Goal: Information Seeking & Learning: Learn about a topic

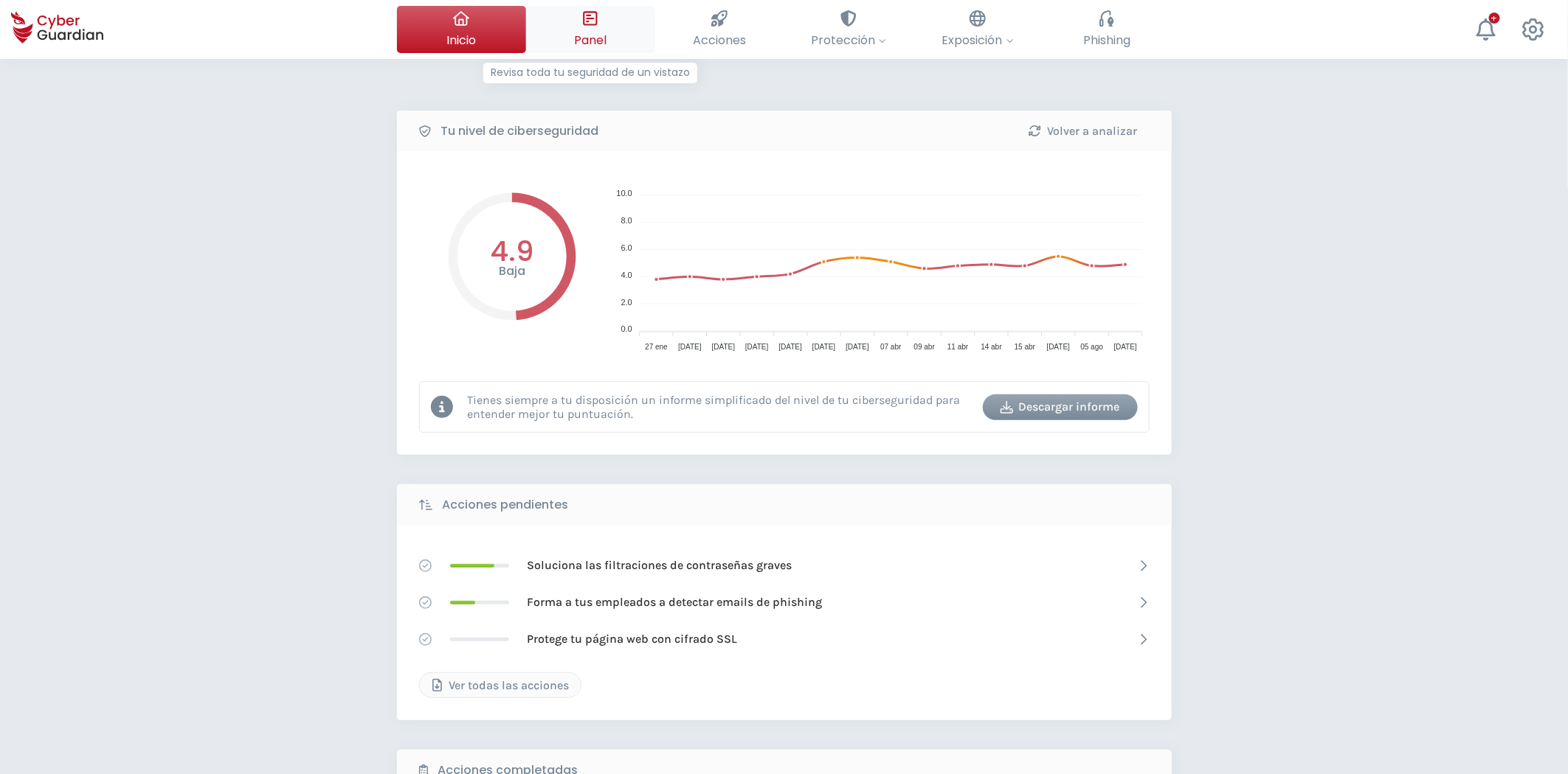
click at [599, 47] on span "Panel" at bounding box center [590, 40] width 32 height 18
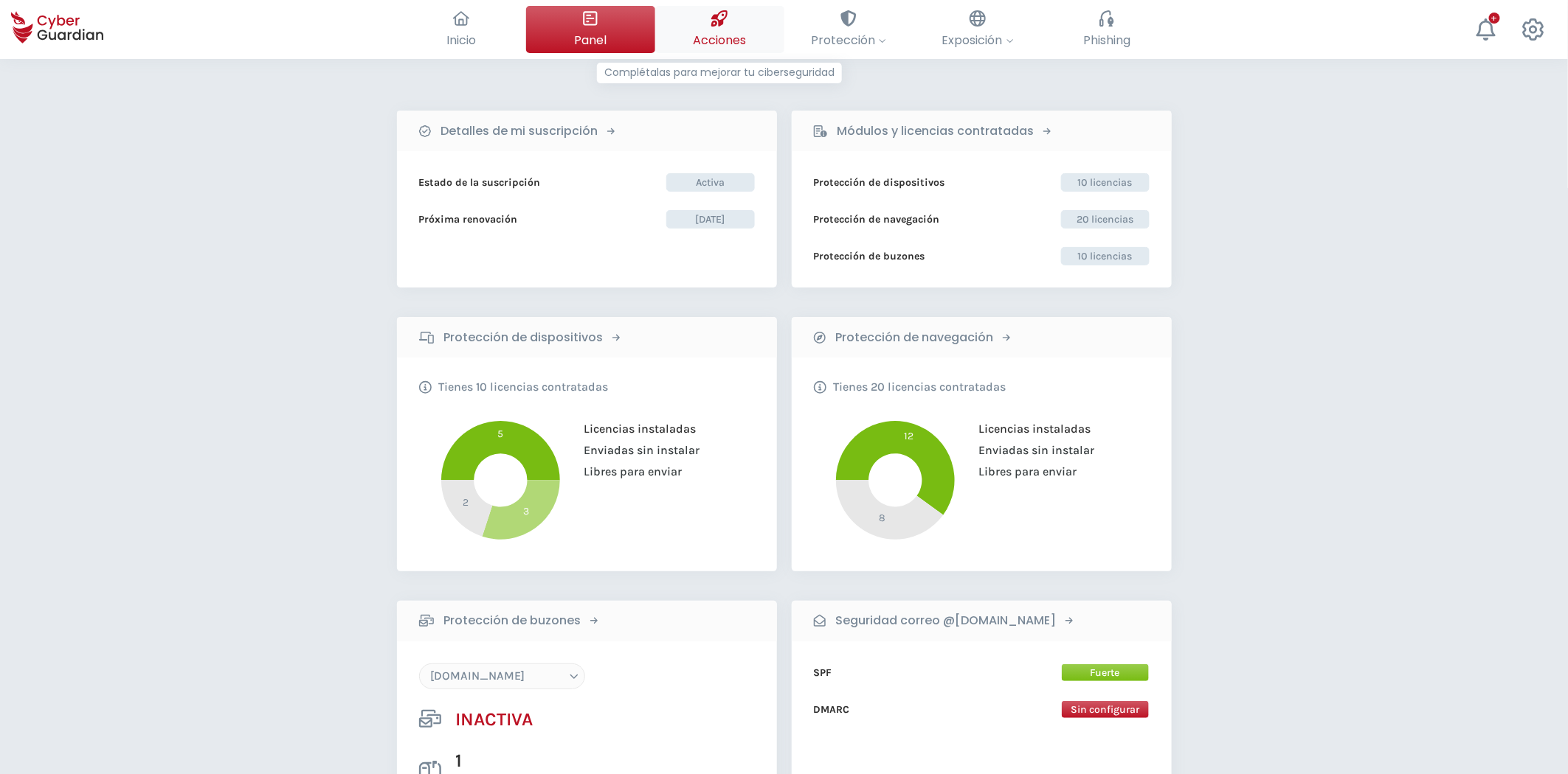
click at [726, 37] on span "Acciones" at bounding box center [720, 40] width 53 height 18
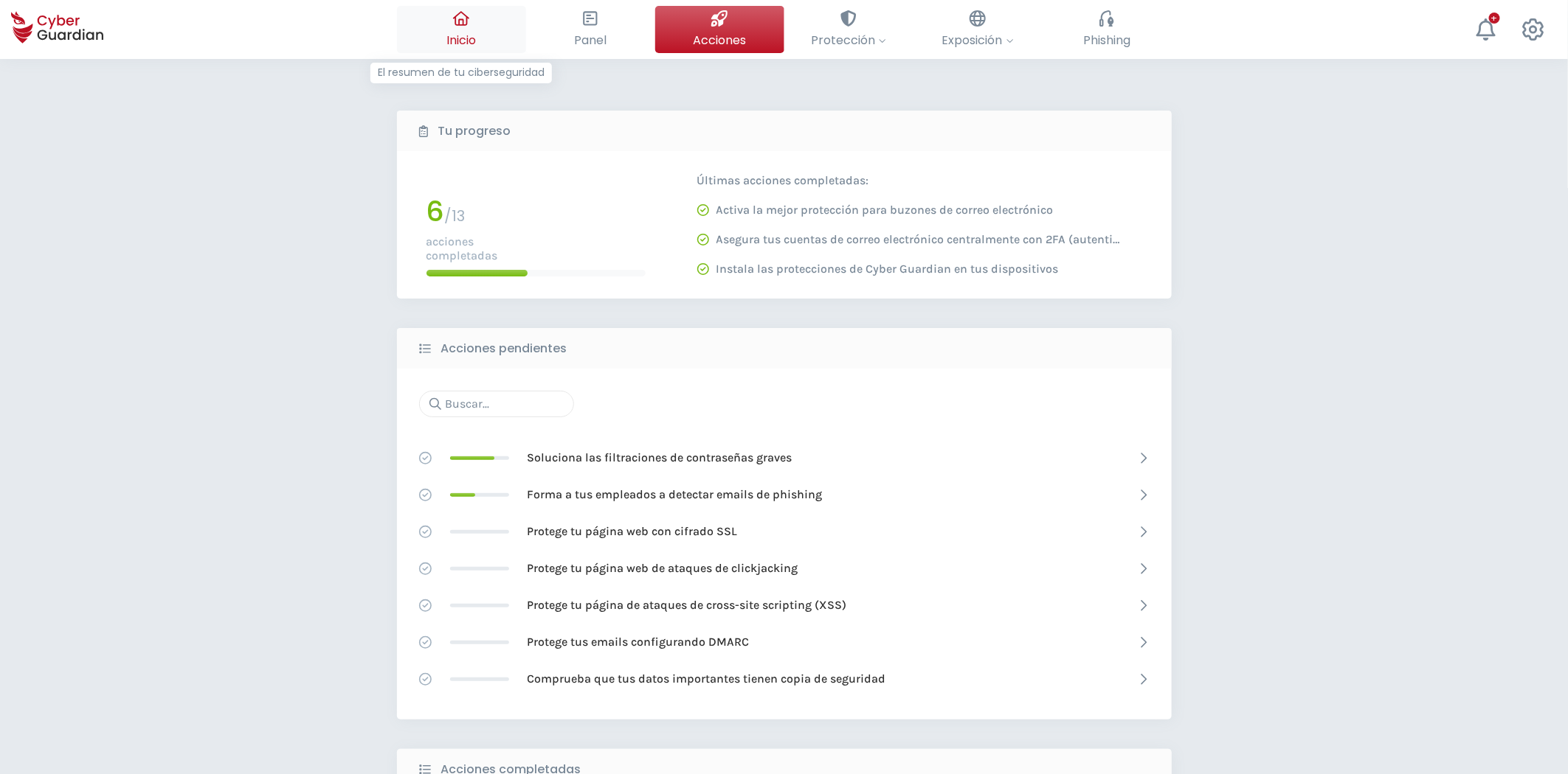
click at [458, 34] on span "Inicio" at bounding box center [461, 40] width 30 height 18
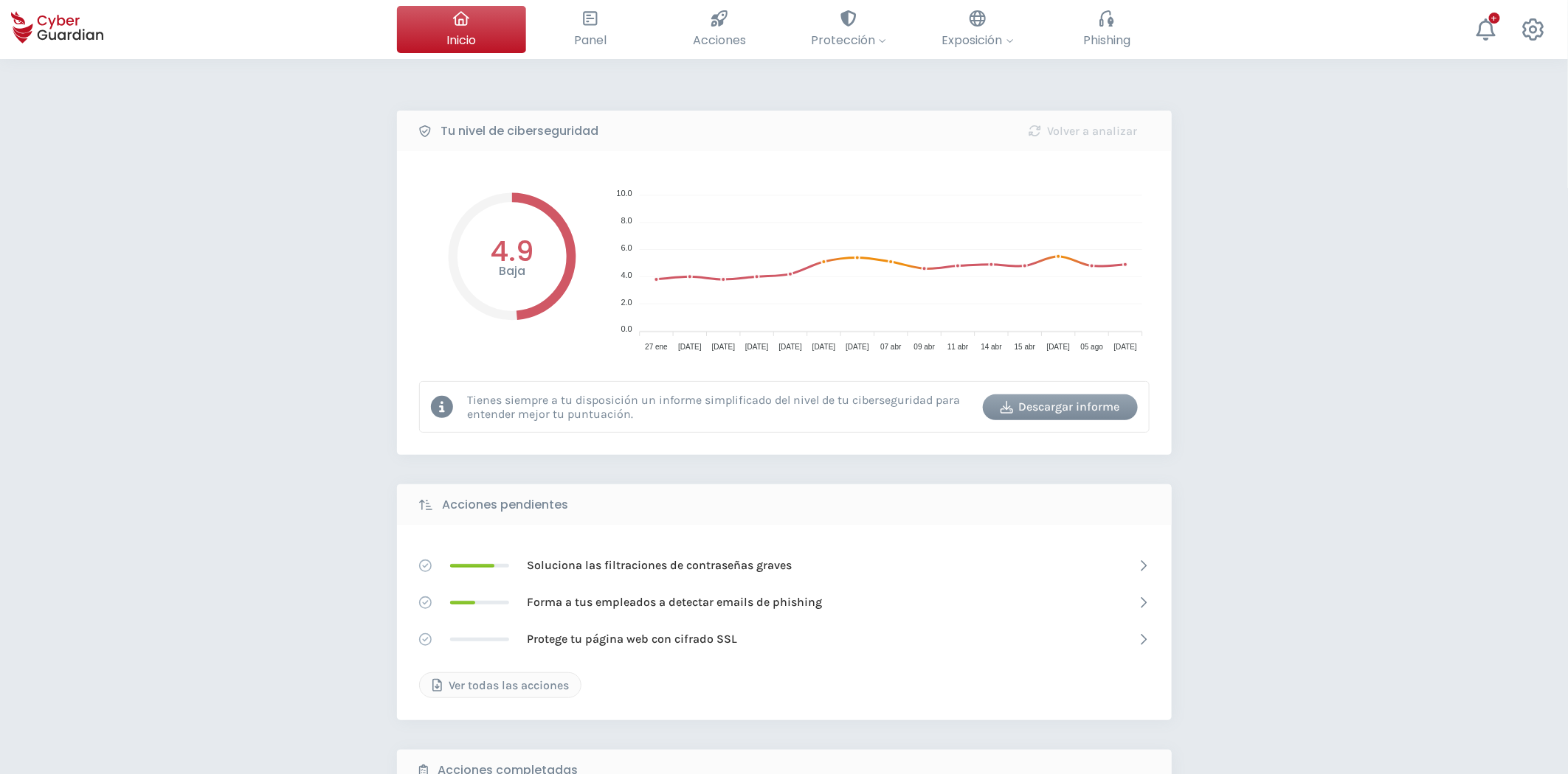
click at [1054, 408] on div "Descargar informe" at bounding box center [1061, 407] width 133 height 17
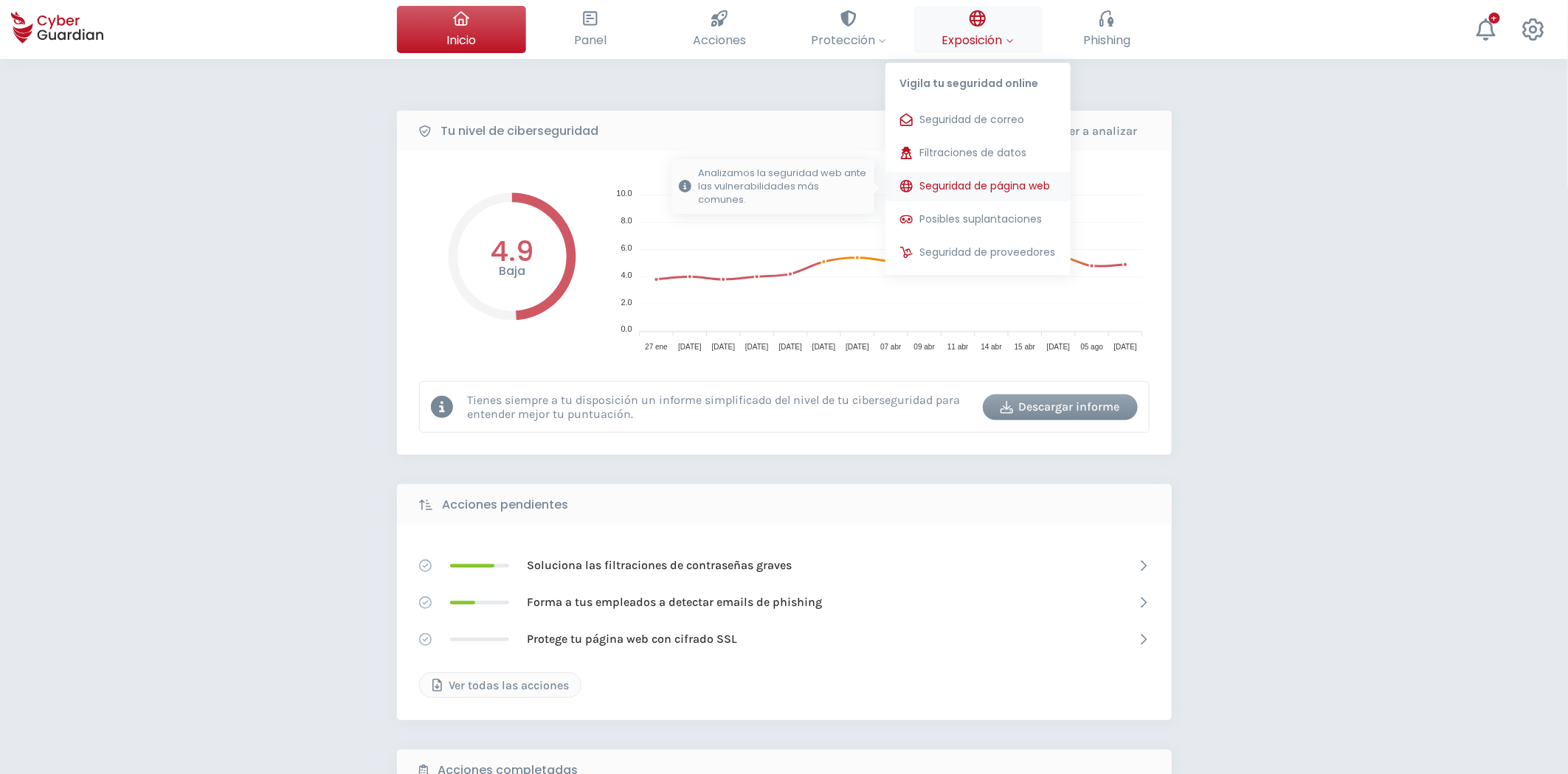
click at [970, 191] on span "Seguridad de página web" at bounding box center [985, 186] width 130 height 16
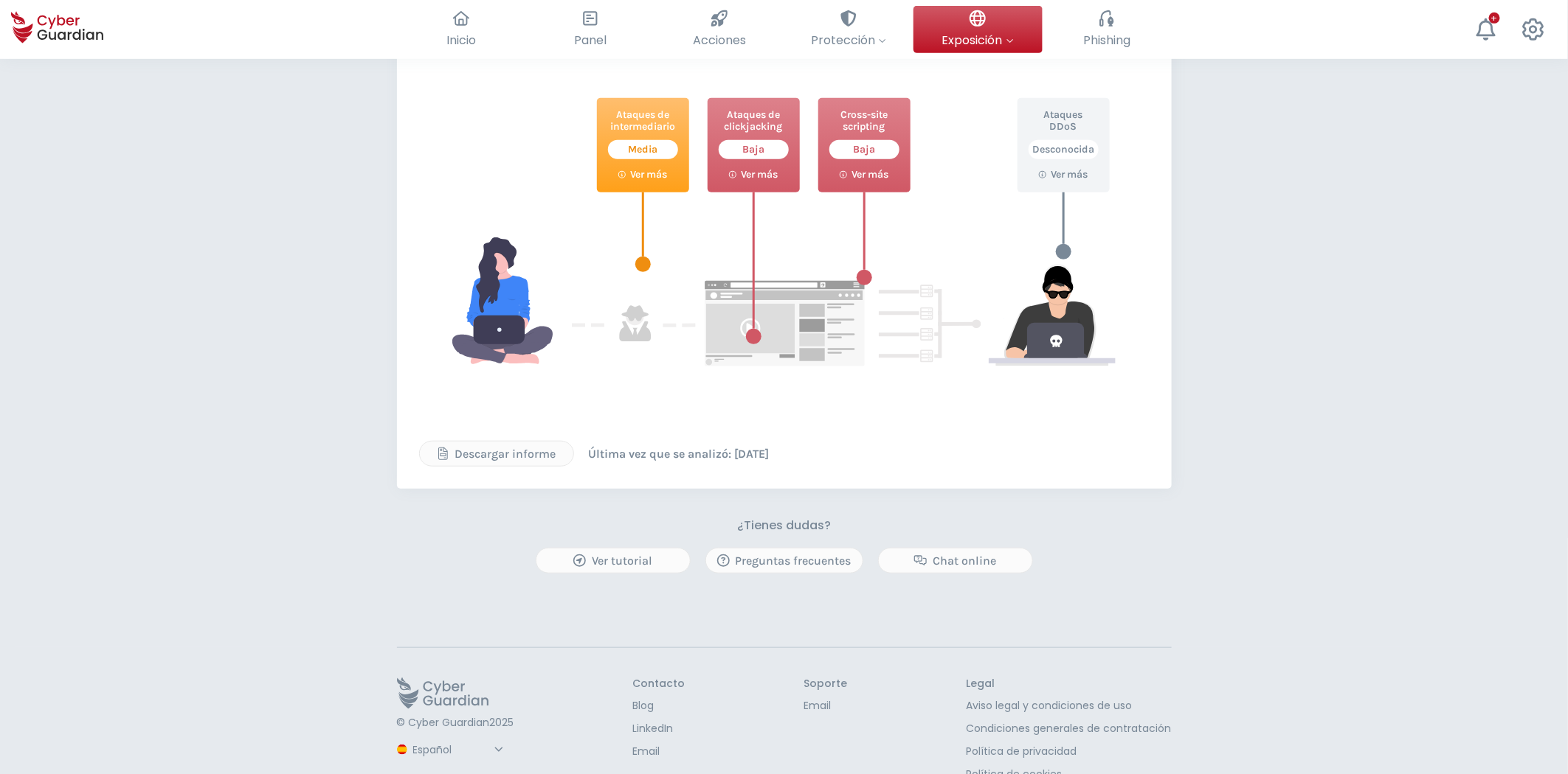
scroll to position [428, 0]
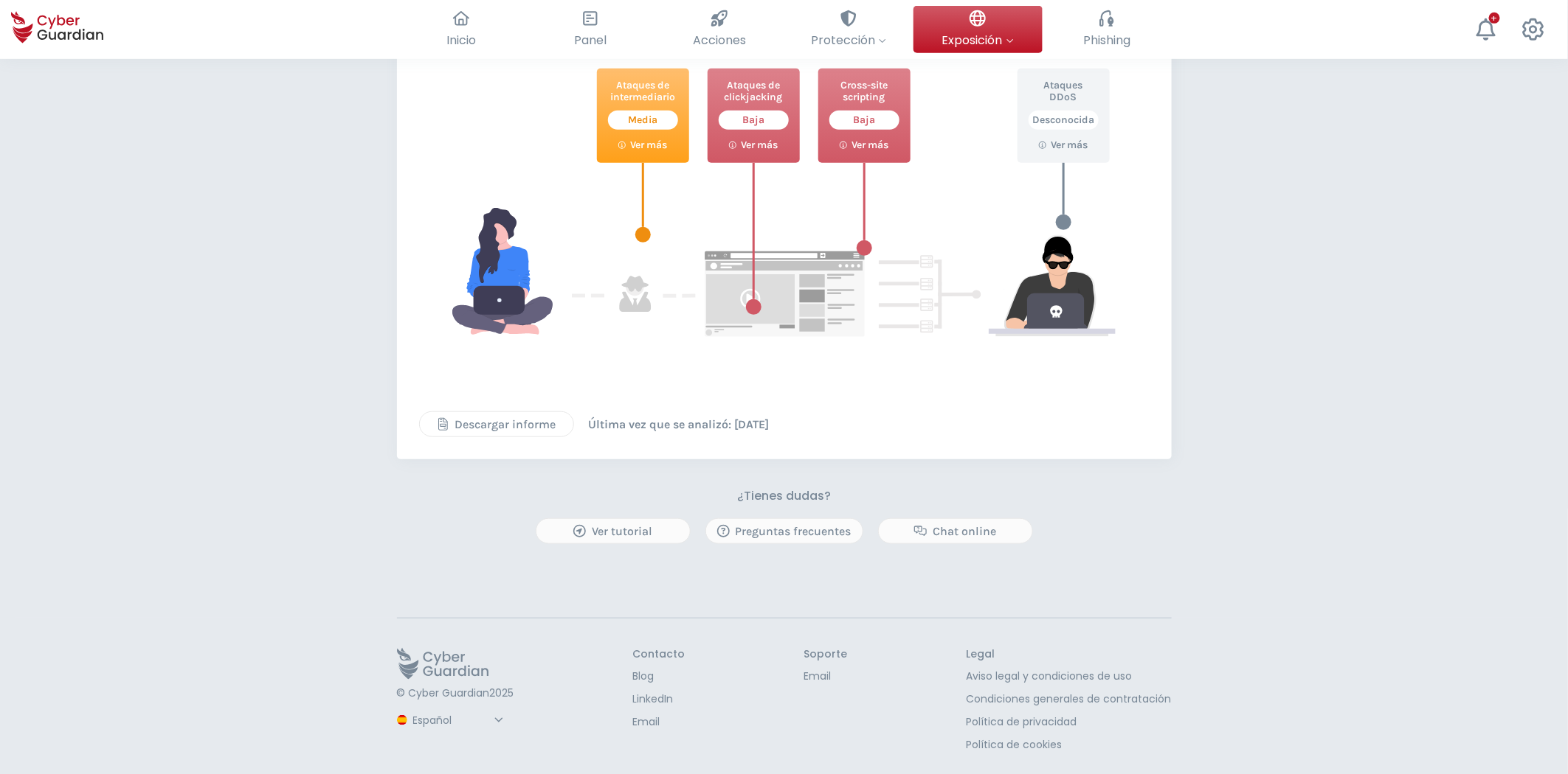
click at [526, 423] on div "Descargar informe" at bounding box center [497, 424] width 131 height 17
click at [1119, 33] on span "Phishing" at bounding box center [1106, 40] width 47 height 18
